Goal: Information Seeking & Learning: Learn about a topic

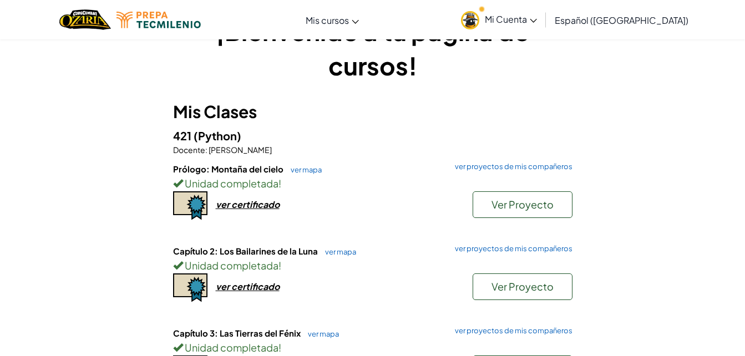
scroll to position [43, 0]
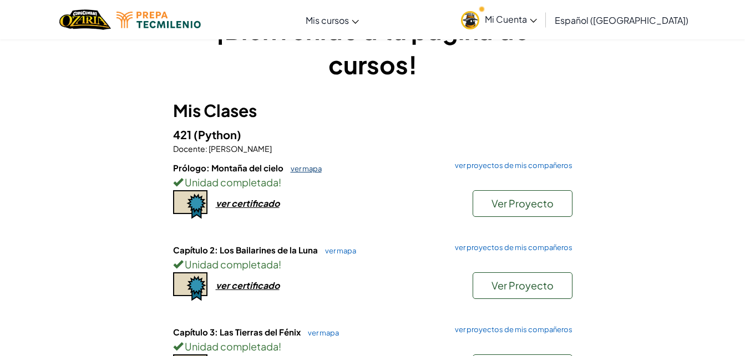
click at [306, 167] on link "ver mapa" at bounding box center [303, 168] width 37 height 9
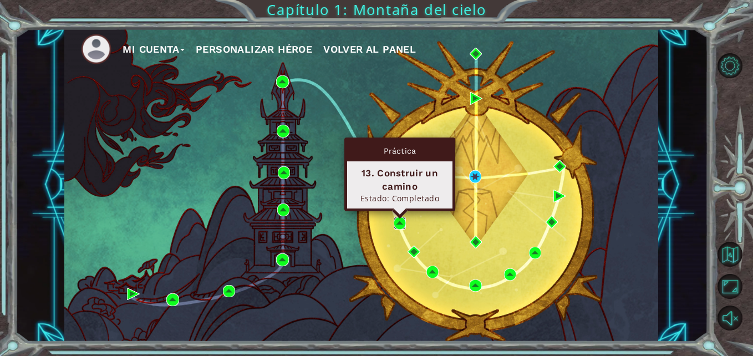
click at [400, 221] on img at bounding box center [400, 223] width 12 height 12
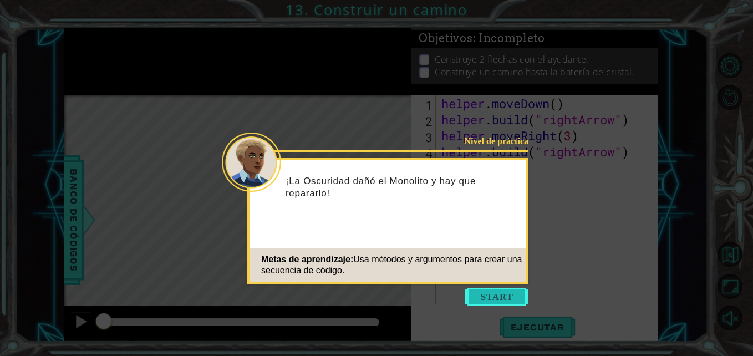
click at [517, 292] on button "Start" at bounding box center [496, 297] width 63 height 18
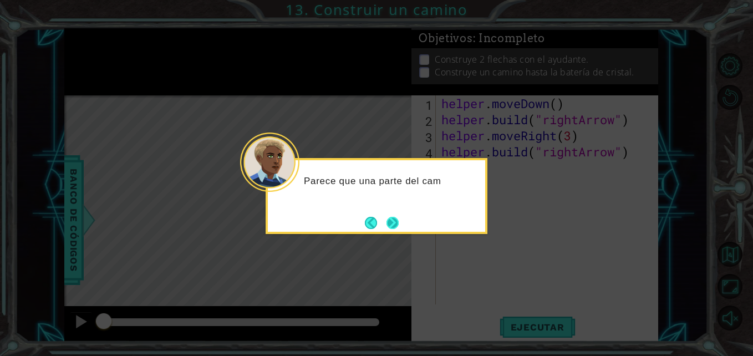
click at [395, 219] on button "Next" at bounding box center [392, 223] width 12 height 12
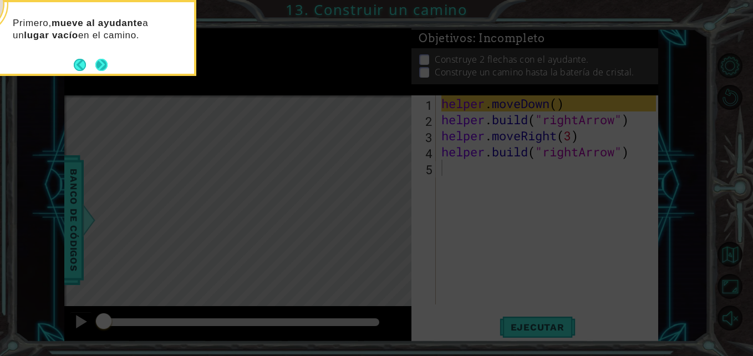
click at [103, 63] on button "Next" at bounding box center [101, 65] width 12 height 12
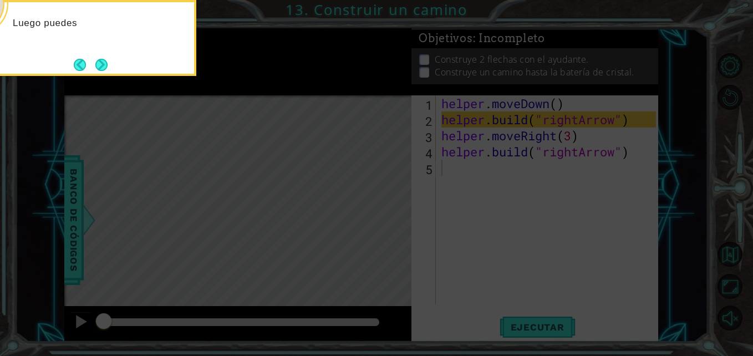
click at [103, 63] on button "Next" at bounding box center [101, 65] width 12 height 12
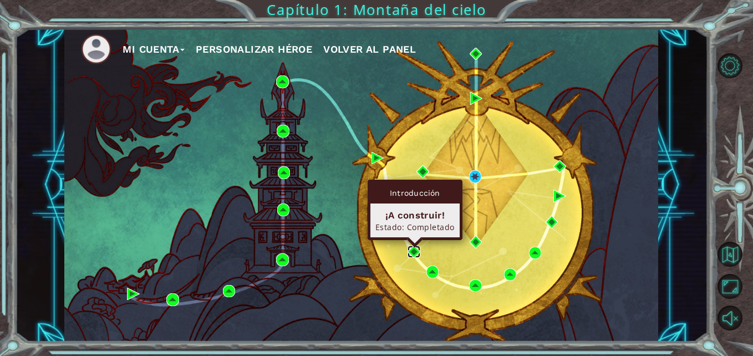
click at [420, 252] on img at bounding box center [413, 252] width 12 height 12
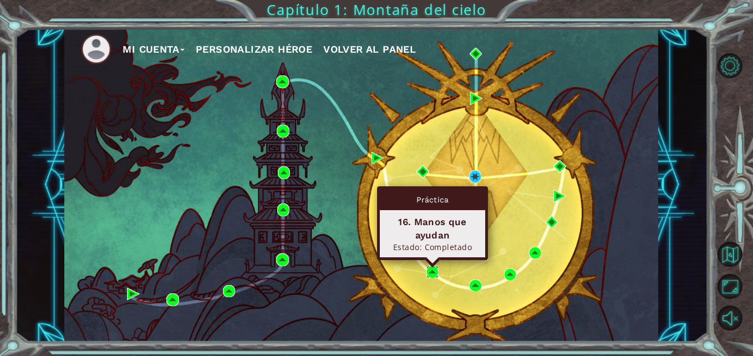
click at [434, 268] on img at bounding box center [432, 272] width 12 height 12
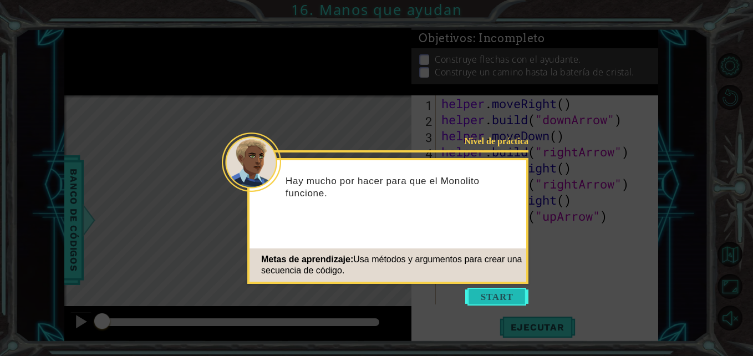
click at [508, 294] on button "Start" at bounding box center [496, 297] width 63 height 18
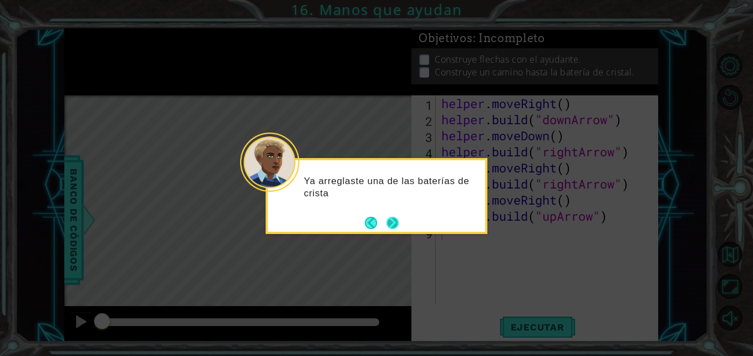
click at [397, 220] on button "Next" at bounding box center [392, 223] width 12 height 12
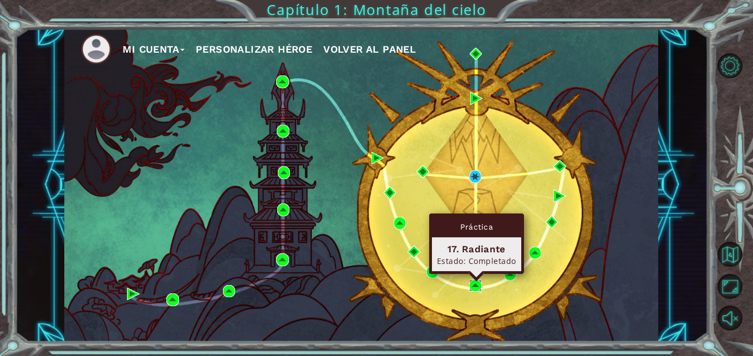
click at [472, 283] on img at bounding box center [475, 285] width 12 height 12
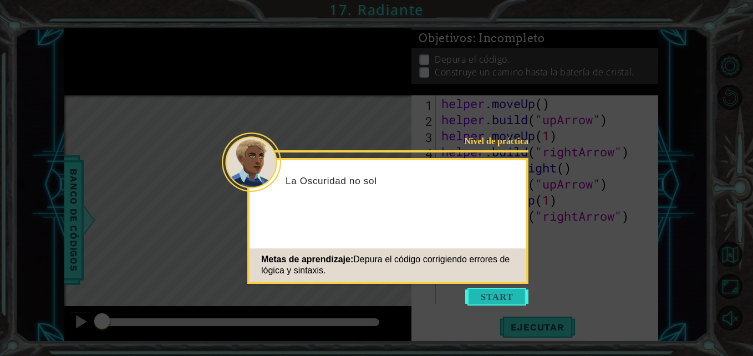
click at [485, 296] on button "Start" at bounding box center [496, 297] width 63 height 18
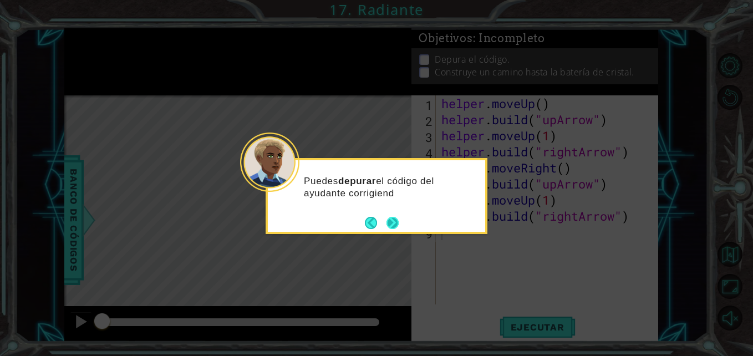
click at [396, 220] on button "Next" at bounding box center [392, 223] width 12 height 12
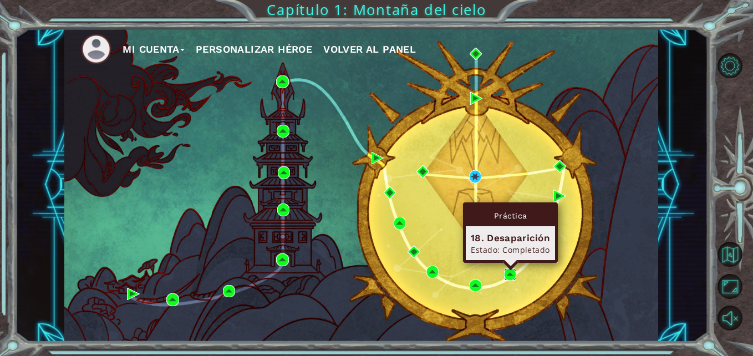
click at [512, 272] on img at bounding box center [510, 274] width 12 height 12
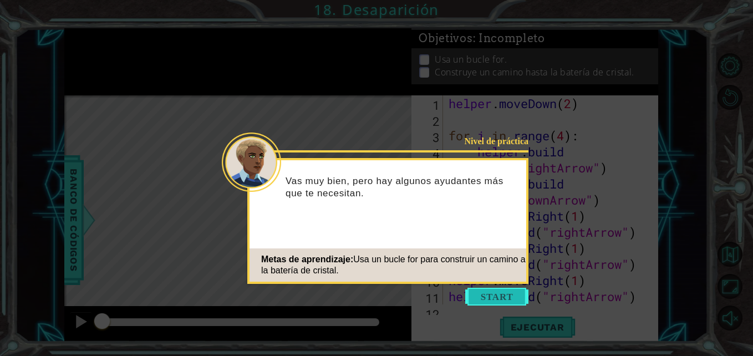
click at [512, 295] on button "Start" at bounding box center [496, 297] width 63 height 18
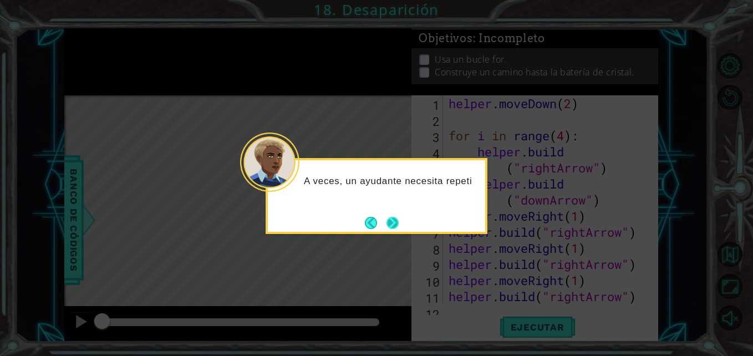
click at [397, 218] on button "Next" at bounding box center [392, 223] width 12 height 12
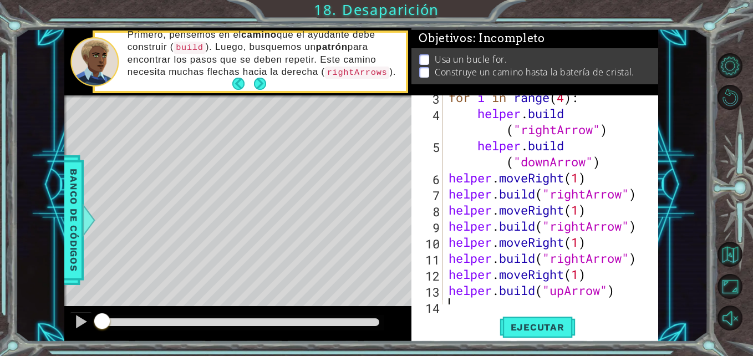
scroll to position [48, 0]
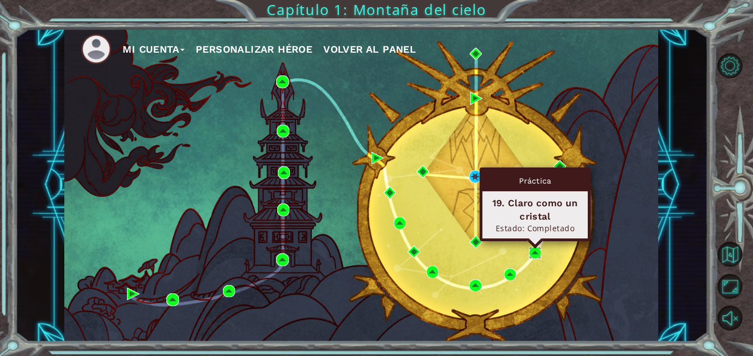
click at [534, 250] on img at bounding box center [535, 253] width 12 height 12
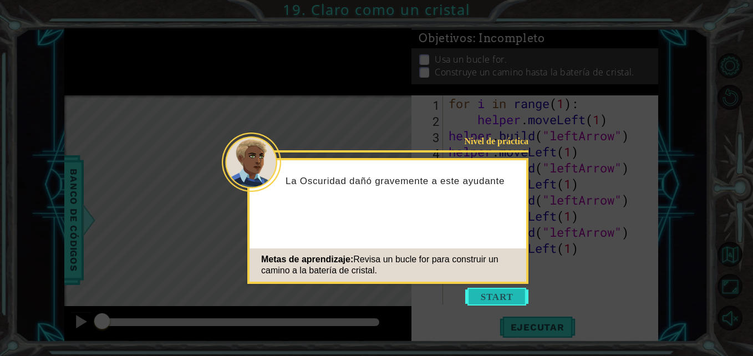
click at [505, 292] on button "Start" at bounding box center [496, 297] width 63 height 18
